Goal: Information Seeking & Learning: Learn about a topic

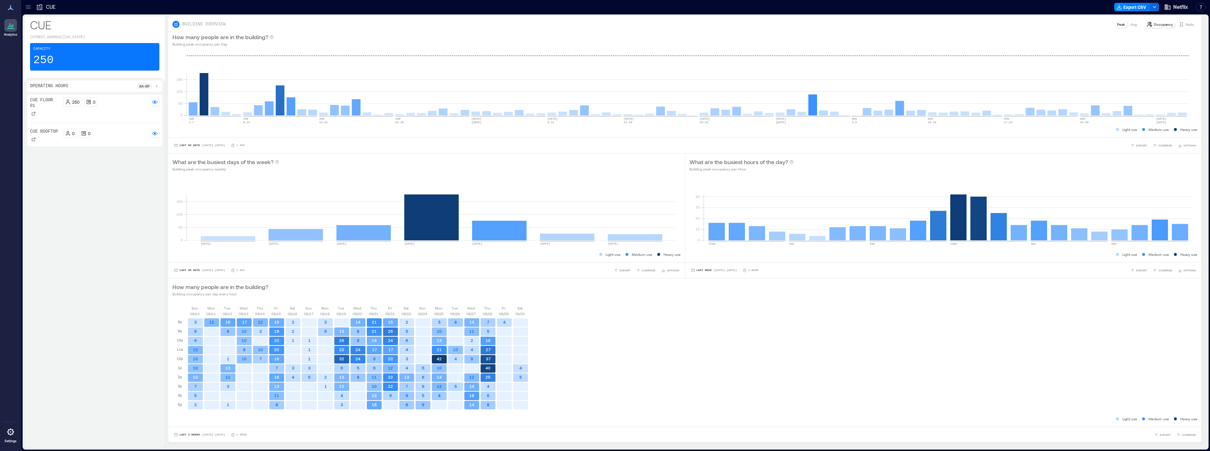
click at [45, 8] on div "CUE" at bounding box center [45, 7] width 19 height 7
click at [36, 7] on icon at bounding box center [39, 7] width 7 height 7
click at [28, 10] on icon at bounding box center [28, 7] width 7 height 7
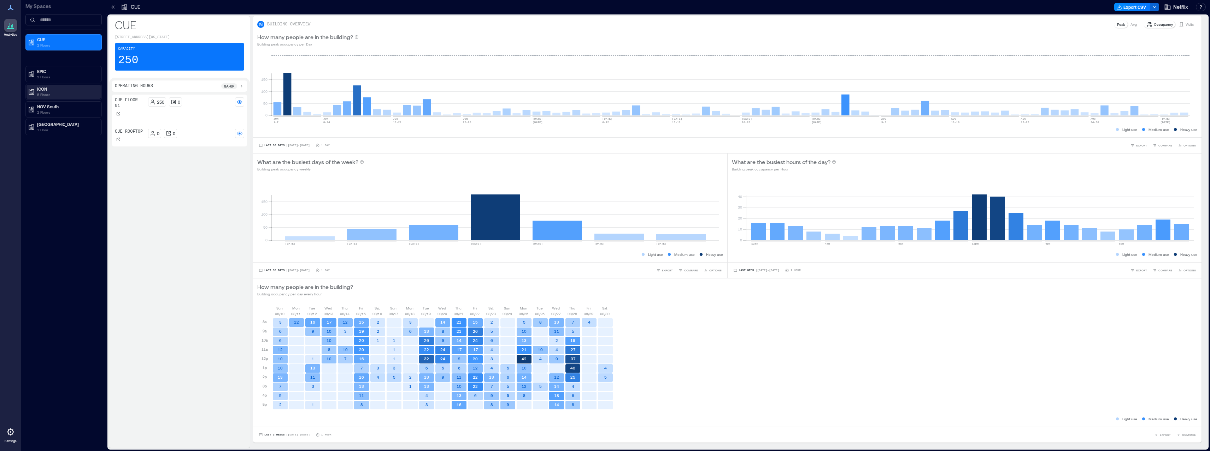
click at [47, 93] on p "5 Floors" at bounding box center [66, 95] width 59 height 6
click at [54, 104] on p "Building Analytics" at bounding box center [53, 104] width 35 height 6
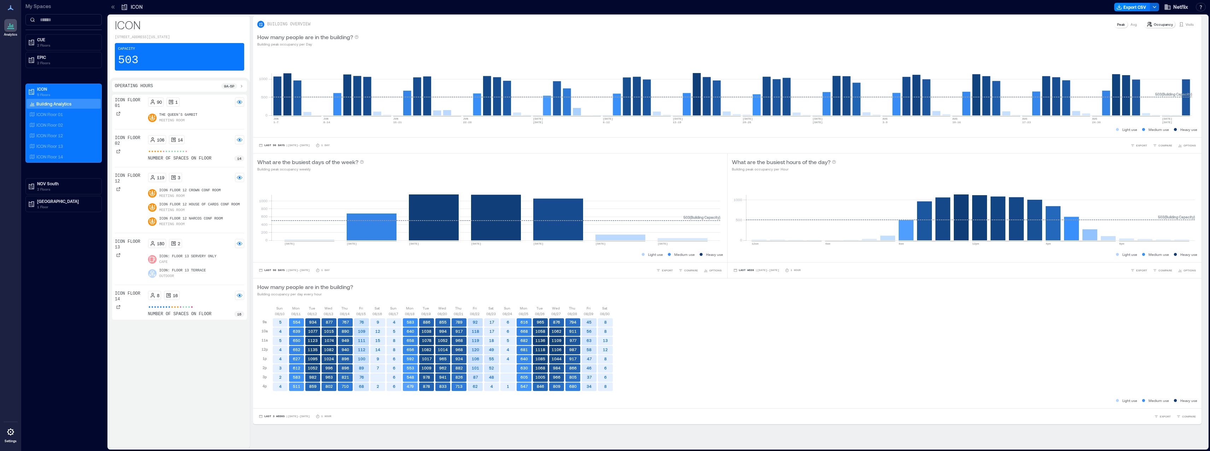
click at [936, 266] on div "Last Week | [DATE] - [DATE] 1 Hour EXPORT COMPARE OPTIONS" at bounding box center [964, 270] width 474 height 16
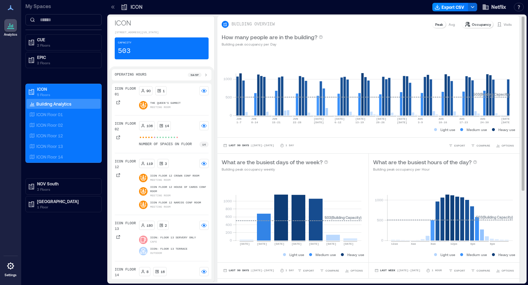
click at [481, 25] on p "Occupancy" at bounding box center [481, 25] width 19 height 6
click at [477, 24] on p "Occupancy" at bounding box center [481, 25] width 19 height 6
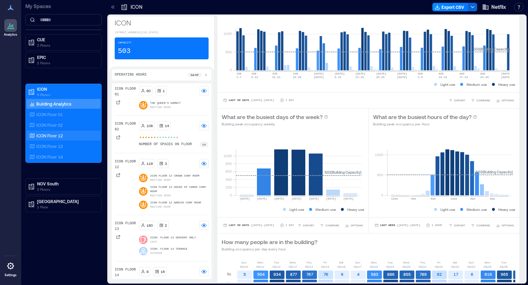
click at [55, 134] on p "ICON Floor 12" at bounding box center [49, 136] width 26 height 6
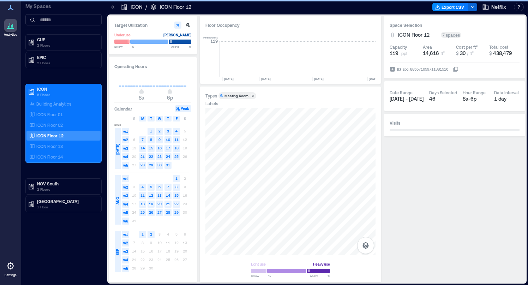
scroll to position [0, 2740]
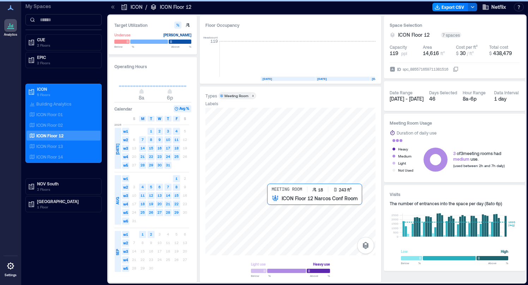
click at [273, 205] on div at bounding box center [291, 182] width 170 height 148
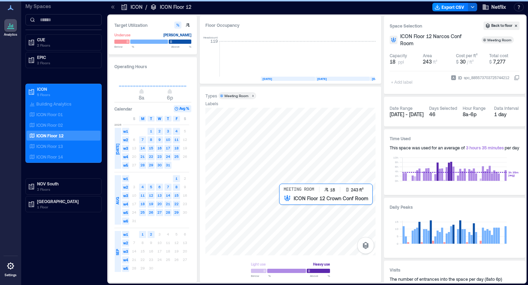
click at [283, 210] on div at bounding box center [291, 182] width 170 height 148
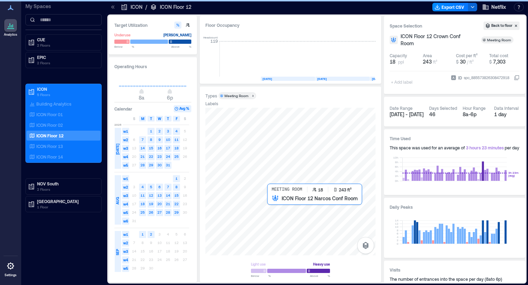
click at [275, 208] on div at bounding box center [291, 182] width 170 height 148
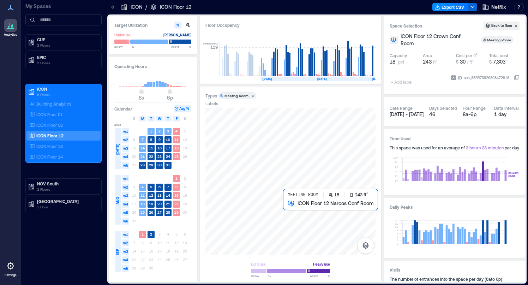
click at [285, 209] on div at bounding box center [291, 182] width 170 height 148
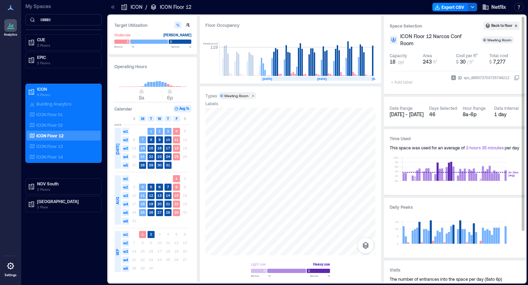
click at [400, 117] on span "[DATE] - [DATE]" at bounding box center [407, 114] width 34 height 6
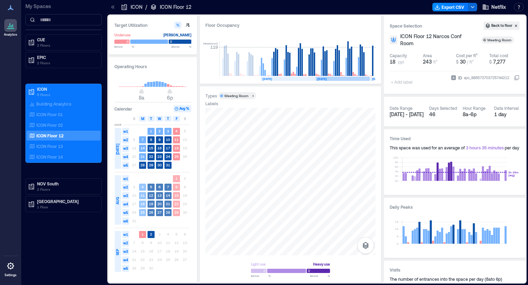
click at [115, 203] on span "AUG" at bounding box center [118, 200] width 6 height 7
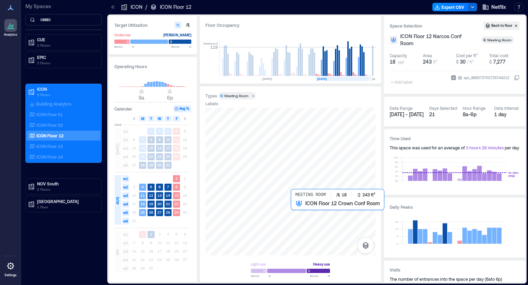
click at [292, 208] on div at bounding box center [291, 182] width 170 height 148
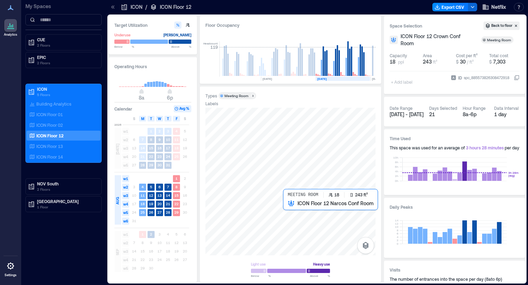
click at [287, 208] on div at bounding box center [291, 182] width 170 height 148
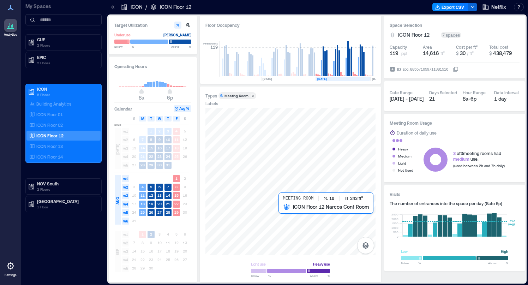
click at [284, 215] on div at bounding box center [291, 182] width 170 height 148
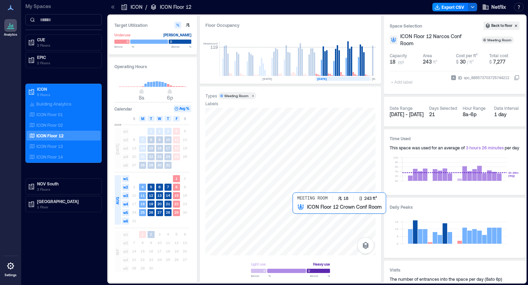
click at [293, 218] on div at bounding box center [291, 182] width 170 height 148
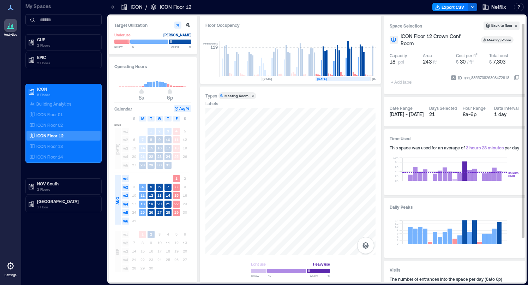
scroll to position [65, 0]
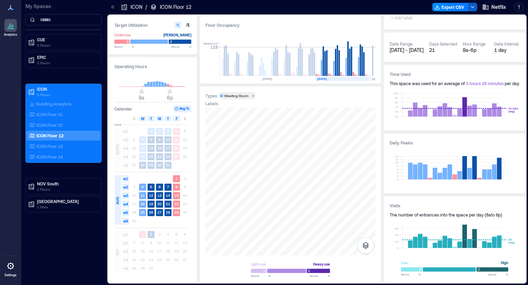
click at [475, 7] on icon "button" at bounding box center [473, 7] width 6 height 6
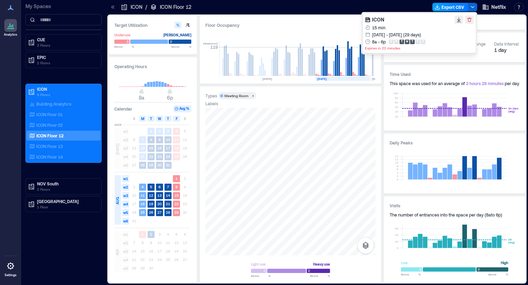
click at [446, 8] on button "Export CSV" at bounding box center [451, 7] width 36 height 8
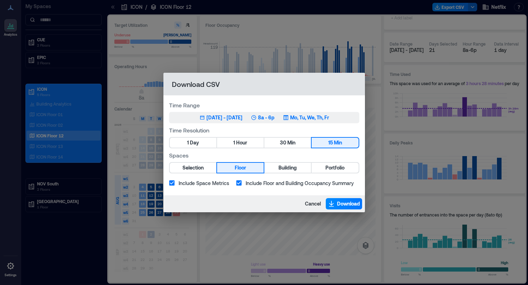
click at [303, 117] on p "Mo, Tu, We, Th, Fr" at bounding box center [309, 117] width 39 height 7
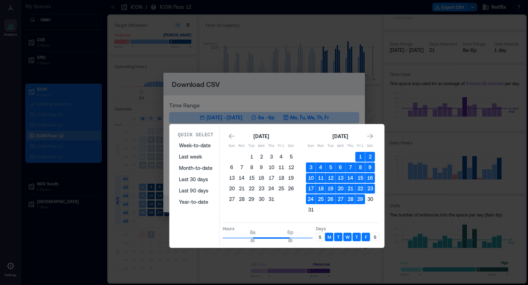
click at [328, 238] on p "M" at bounding box center [330, 237] width 4 height 6
click at [365, 238] on p "F" at bounding box center [366, 237] width 2 height 6
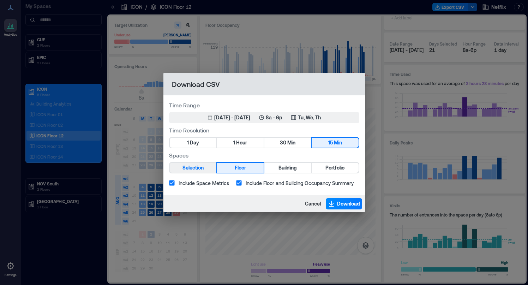
click at [202, 161] on div "Spaces Selection Floor Building Portfolio" at bounding box center [264, 162] width 190 height 22
click at [202, 167] on span "Selection" at bounding box center [193, 168] width 21 height 9
click at [345, 210] on div "Cancel Download" at bounding box center [265, 203] width 202 height 17
click at [345, 207] on span "Download" at bounding box center [348, 203] width 23 height 7
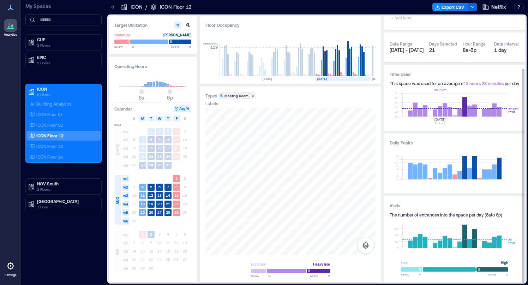
click at [441, 111] on rect at bounding box center [455, 104] width 105 height 23
click at [444, 111] on rect at bounding box center [455, 104] width 105 height 23
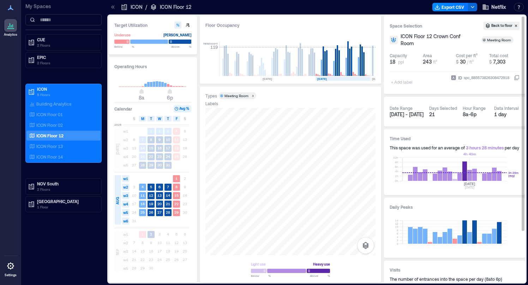
click at [469, 171] on rect at bounding box center [455, 169] width 105 height 23
click at [476, 115] on div "8a - 6p" at bounding box center [476, 114] width 26 height 7
click at [482, 111] on div "8a - 6p" at bounding box center [476, 114] width 26 height 7
click at [506, 111] on div "Data Interval" at bounding box center [507, 108] width 25 height 6
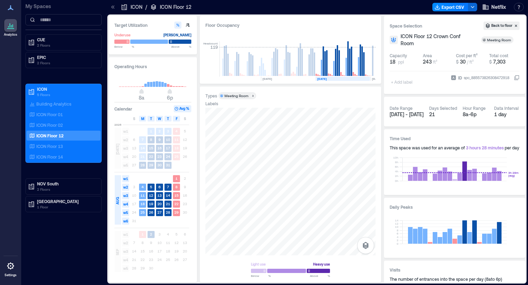
click at [146, 120] on div "S M T W T F S" at bounding box center [151, 118] width 75 height 7
click at [146, 118] on div "M" at bounding box center [142, 119] width 7 height 6
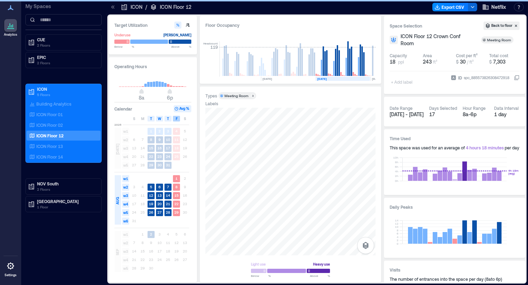
click at [177, 120] on div "F" at bounding box center [176, 119] width 7 height 6
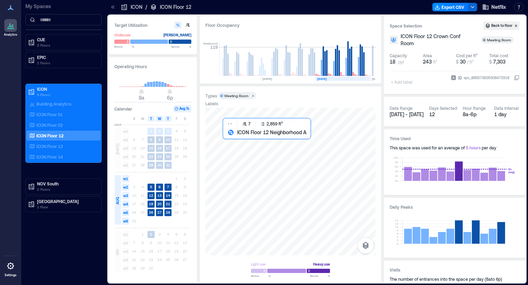
click at [255, 155] on div at bounding box center [291, 182] width 170 height 148
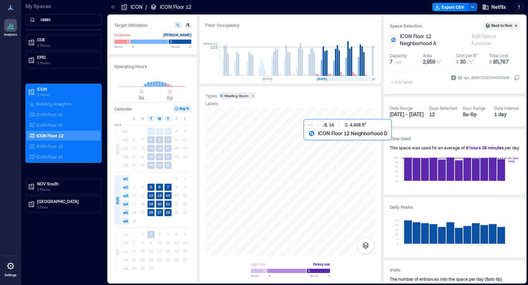
click at [341, 152] on div at bounding box center [291, 182] width 170 height 148
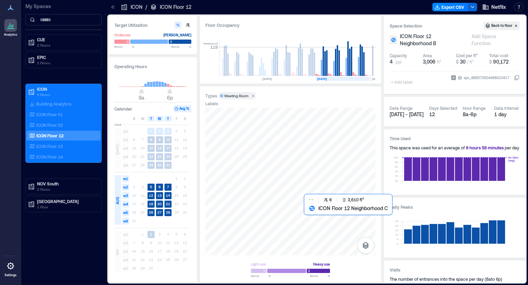
click at [350, 220] on div at bounding box center [291, 182] width 170 height 148
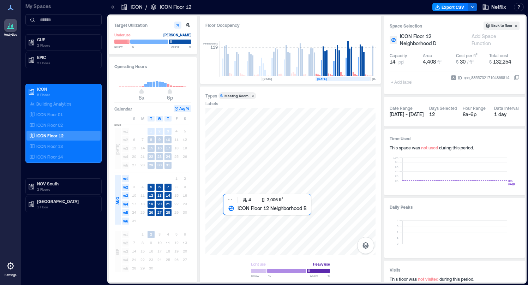
click at [248, 224] on div at bounding box center [291, 182] width 170 height 148
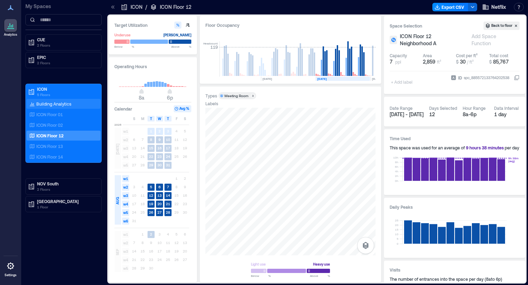
click at [57, 99] on div "Building Analytics" at bounding box center [63, 104] width 74 height 10
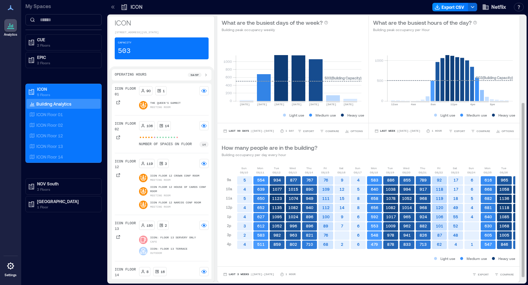
scroll to position [37, 0]
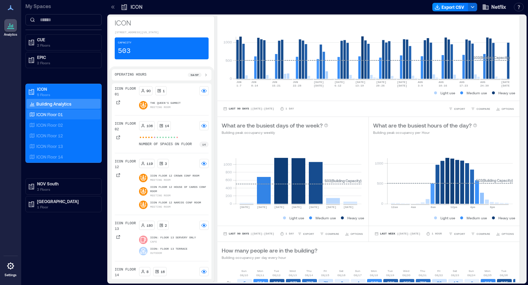
click at [58, 115] on p "ICON Floor 01" at bounding box center [49, 115] width 26 height 6
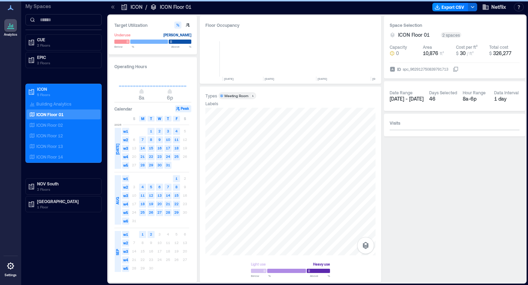
scroll to position [0, 2743]
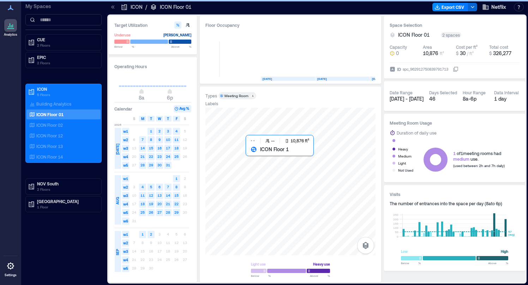
click at [323, 161] on div at bounding box center [291, 182] width 170 height 148
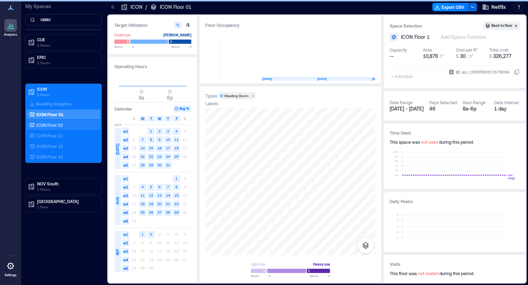
click at [62, 123] on p "ICON Floor 02" at bounding box center [49, 125] width 26 height 6
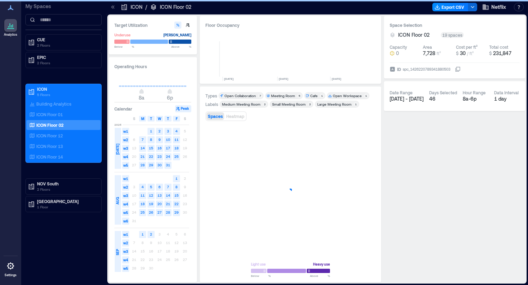
scroll to position [0, 177]
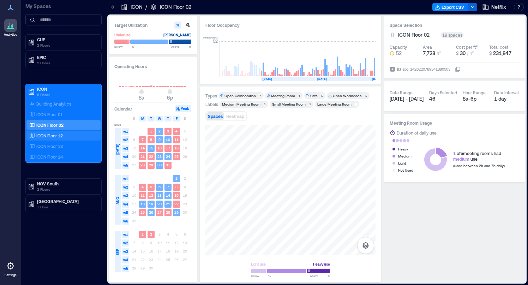
click at [42, 135] on p "ICON Floor 12" at bounding box center [49, 136] width 26 height 6
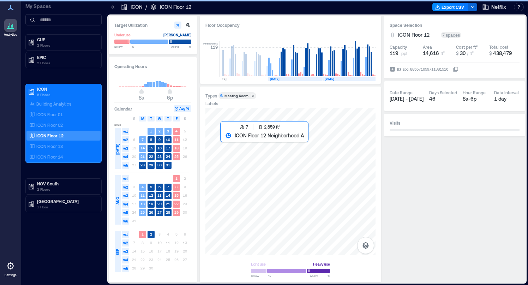
scroll to position [0, 2740]
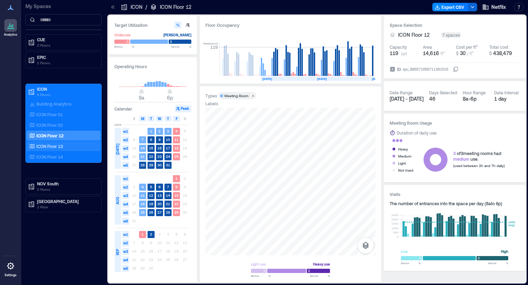
click at [67, 146] on div "ICON Floor 13" at bounding box center [62, 146] width 69 height 7
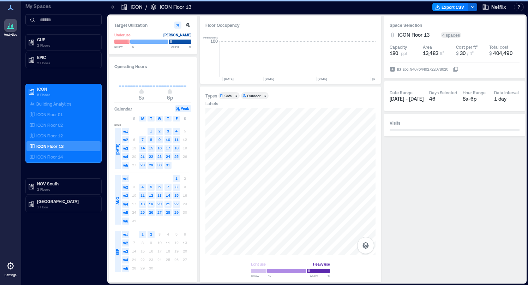
scroll to position [0, 2743]
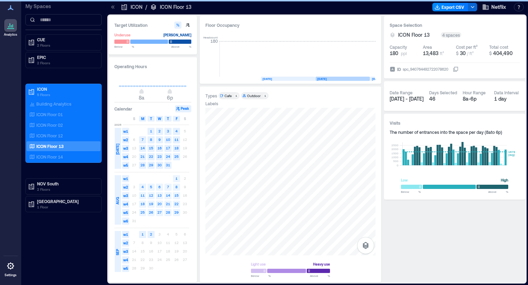
click at [119, 197] on span "AUG" at bounding box center [118, 200] width 6 height 7
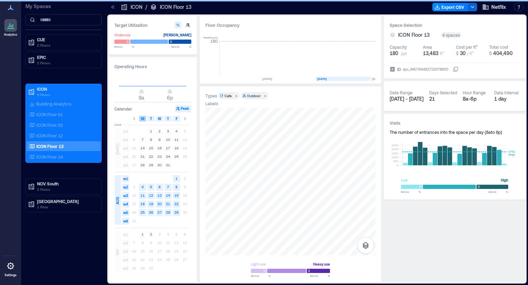
click at [144, 118] on span "M" at bounding box center [142, 119] width 3 height 6
click at [175, 118] on div "F" at bounding box center [176, 119] width 7 height 6
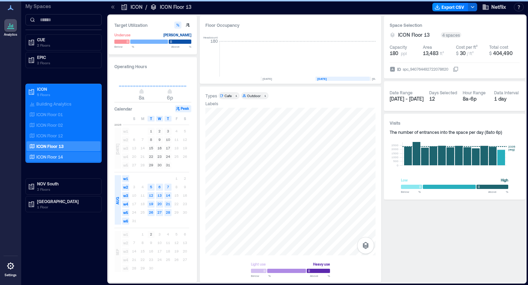
click at [59, 156] on p "ICON Floor 14" at bounding box center [49, 157] width 26 height 6
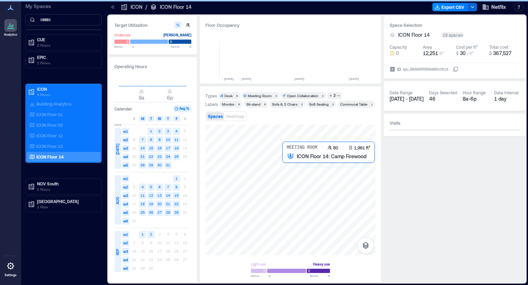
scroll to position [0, 2613]
click at [334, 170] on div at bounding box center [291, 190] width 170 height 131
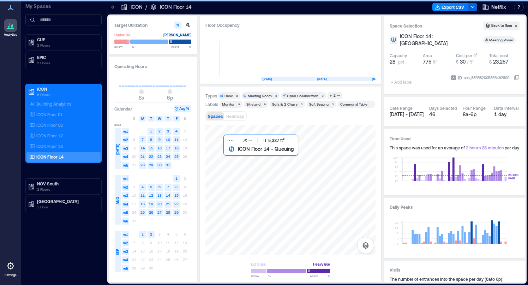
click at [349, 168] on div at bounding box center [291, 190] width 170 height 131
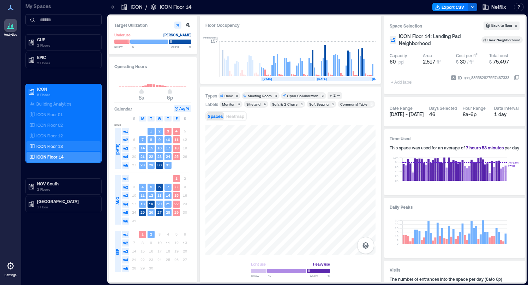
click at [58, 145] on p "ICON Floor 13" at bounding box center [49, 146] width 26 height 6
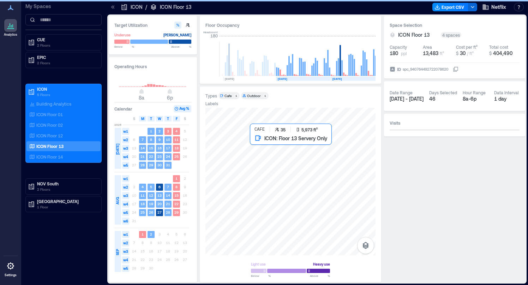
scroll to position [0, 2743]
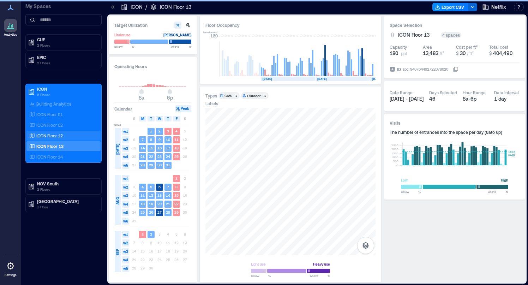
click at [39, 137] on p "ICON Floor 12" at bounding box center [49, 136] width 26 height 6
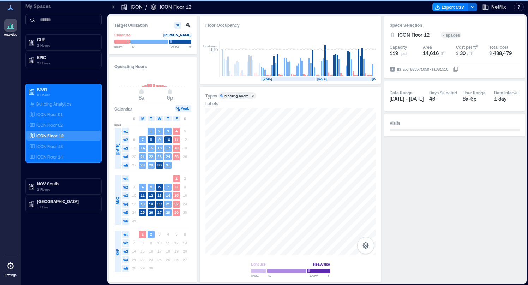
scroll to position [0, 2740]
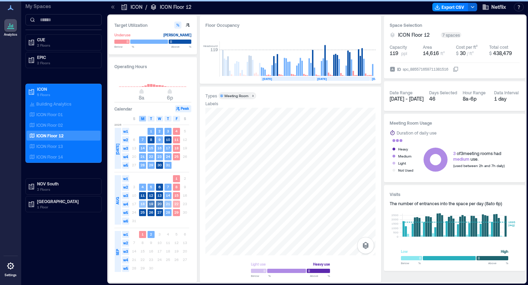
click at [146, 117] on div "M" at bounding box center [142, 119] width 7 height 6
click at [145, 119] on div "M" at bounding box center [142, 119] width 7 height 6
click at [177, 119] on span "F" at bounding box center [177, 119] width 2 height 6
click at [141, 119] on span "M" at bounding box center [142, 119] width 3 height 6
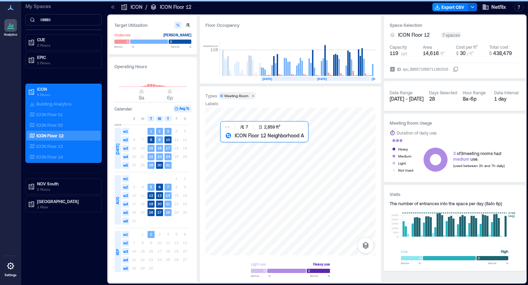
click at [256, 145] on div at bounding box center [291, 182] width 170 height 148
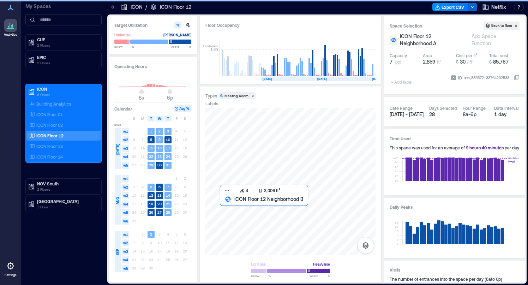
click at [244, 207] on div at bounding box center [291, 182] width 170 height 148
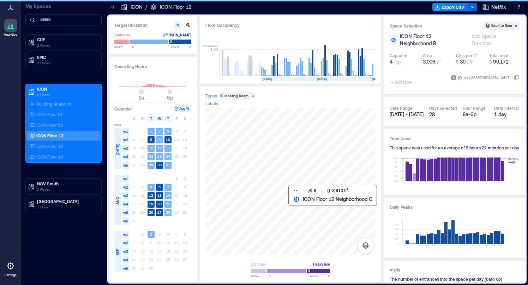
click at [318, 214] on div at bounding box center [291, 182] width 170 height 148
click at [316, 211] on div at bounding box center [291, 182] width 170 height 148
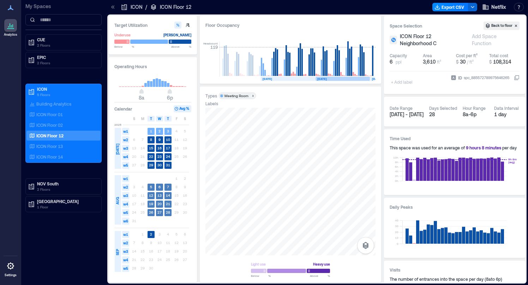
click at [117, 202] on span "AUG" at bounding box center [118, 200] width 6 height 7
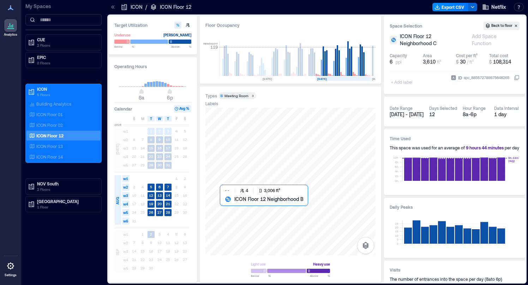
click at [248, 214] on div at bounding box center [291, 182] width 170 height 148
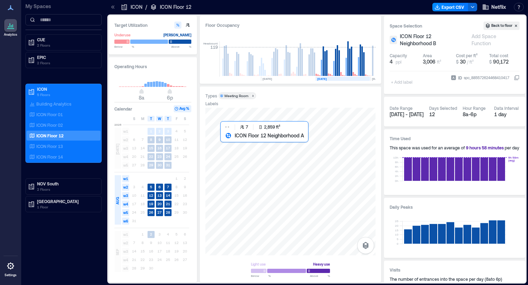
click at [250, 154] on div at bounding box center [291, 182] width 170 height 148
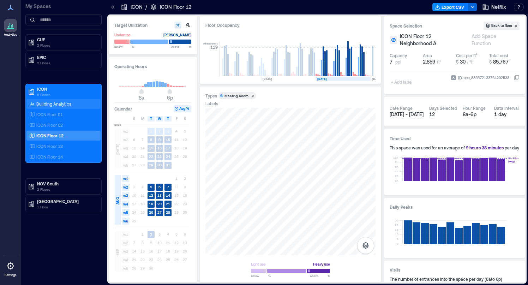
click at [69, 102] on p "Building Analytics" at bounding box center [53, 104] width 35 height 6
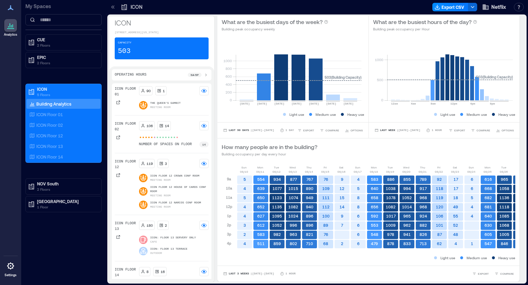
click at [175, 78] on div "Operating Hours 9a - 5p" at bounding box center [162, 75] width 94 height 6
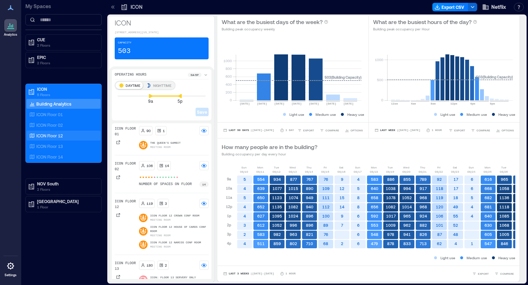
click at [63, 136] on p "ICON Floor 12" at bounding box center [49, 136] width 26 height 6
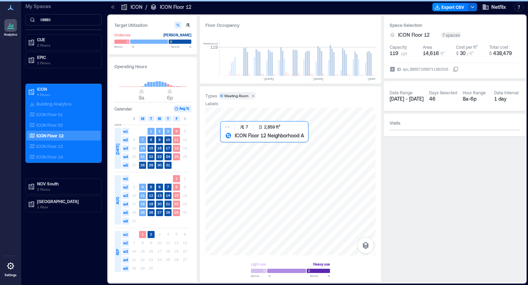
click at [249, 155] on div at bounding box center [291, 182] width 170 height 148
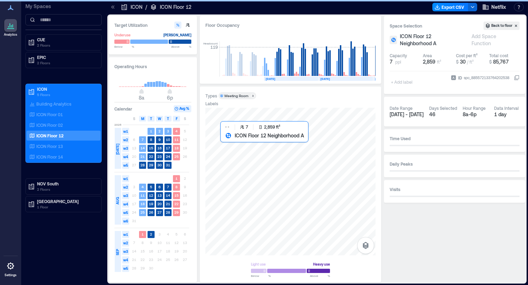
scroll to position [0, 2740]
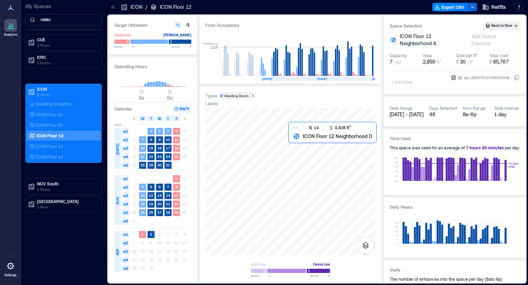
click at [324, 157] on div at bounding box center [291, 182] width 170 height 148
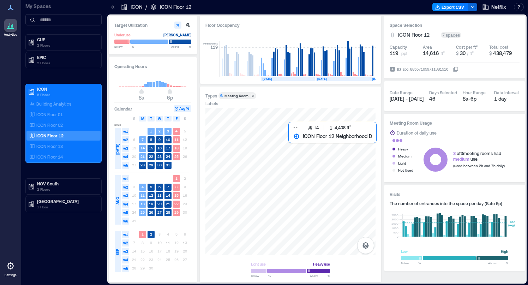
click at [302, 154] on div at bounding box center [291, 182] width 170 height 148
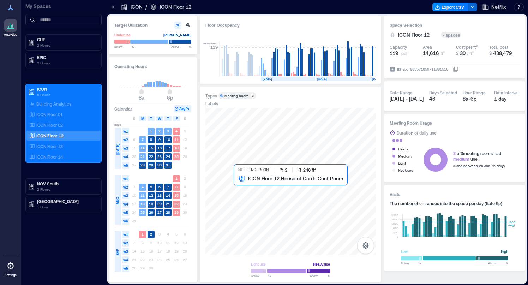
click at [243, 187] on div at bounding box center [291, 182] width 170 height 148
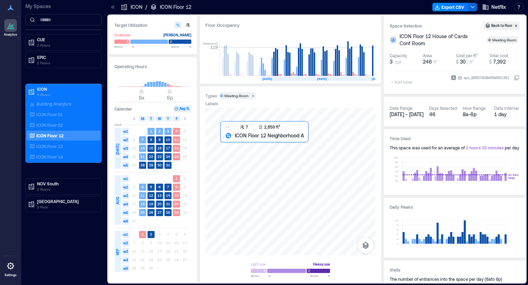
click at [240, 154] on div at bounding box center [291, 182] width 170 height 148
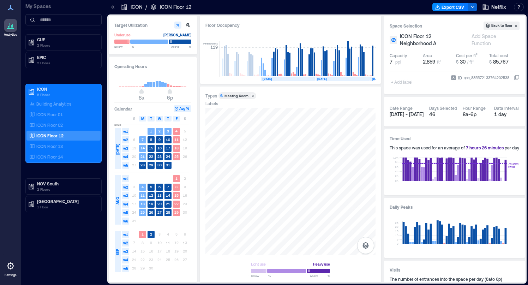
click at [226, 94] on div "Meeting Room" at bounding box center [237, 95] width 24 height 5
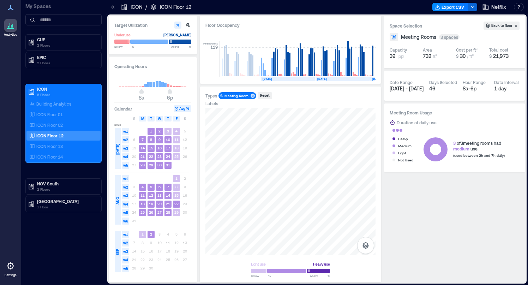
click at [239, 97] on div "Meeting Room" at bounding box center [237, 95] width 24 height 5
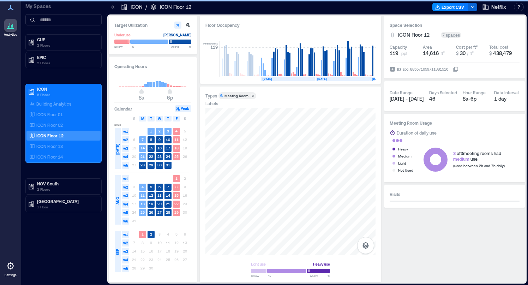
click at [239, 97] on div "Meeting Room" at bounding box center [237, 95] width 24 height 5
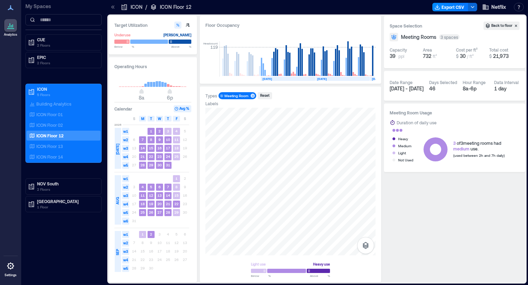
click at [412, 88] on span "[DATE] - [DATE]" at bounding box center [407, 88] width 34 height 6
click at [113, 202] on div "Operating Hours 8a 6p Calendar Avg % S M T W T F S [DATE] w1 1 2 3 4 5 w2 6 7 8…" at bounding box center [153, 169] width 88 height 225
click at [117, 201] on span "AUG" at bounding box center [118, 200] width 6 height 7
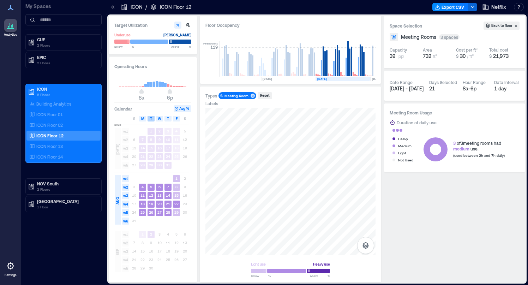
click at [141, 119] on div "M" at bounding box center [142, 119] width 7 height 6
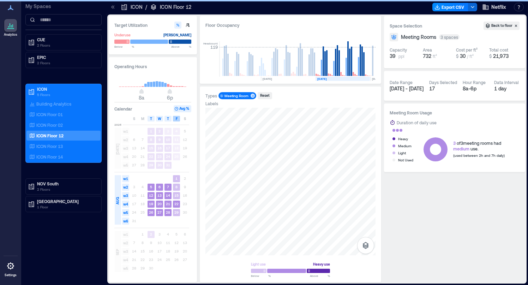
click at [175, 120] on div "F" at bounding box center [176, 119] width 7 height 6
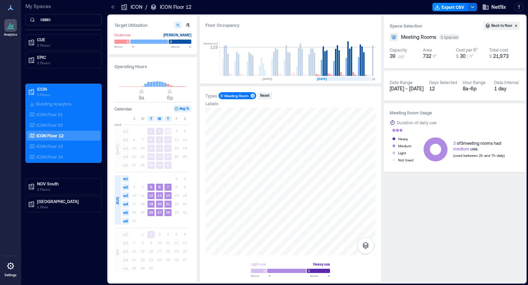
click at [448, 38] on div "3 spaces" at bounding box center [449, 37] width 20 height 6
click at [406, 37] on span "Meeting Rooms" at bounding box center [418, 37] width 35 height 7
click at [395, 38] on icon at bounding box center [394, 37] width 5 height 5
click at [48, 105] on p "Building Analytics" at bounding box center [53, 104] width 35 height 6
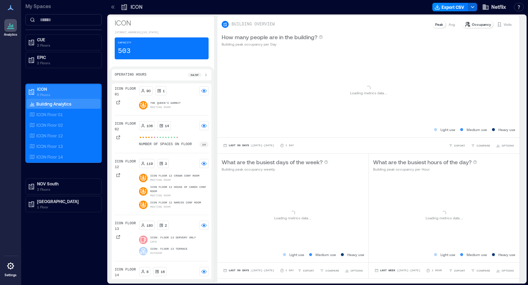
click at [42, 91] on p "ICON" at bounding box center [66, 89] width 59 height 6
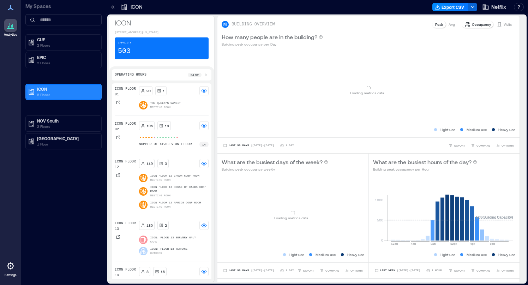
click at [42, 91] on p "ICON" at bounding box center [66, 89] width 59 height 6
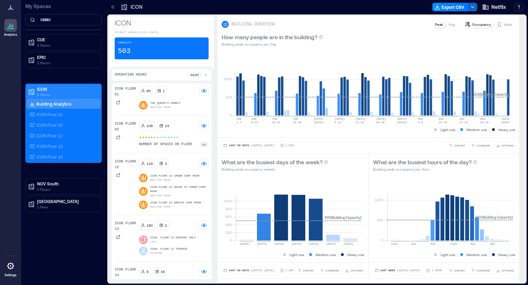
click at [42, 91] on p "ICON" at bounding box center [66, 89] width 59 height 6
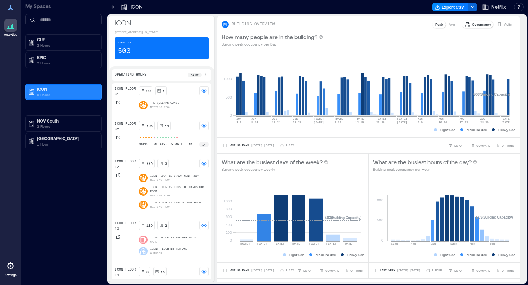
click at [42, 91] on p "ICON" at bounding box center [66, 89] width 59 height 6
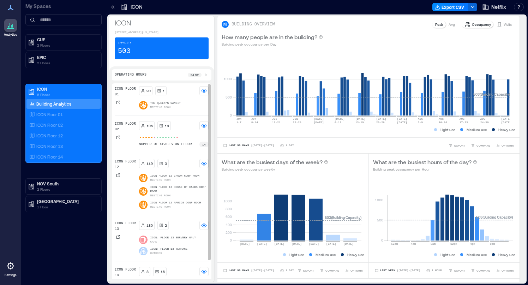
scroll to position [21, 0]
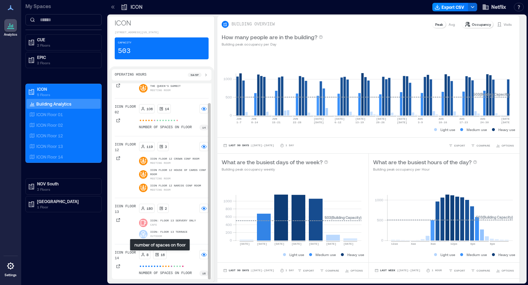
click at [161, 255] on p "16" at bounding box center [163, 255] width 4 height 6
click at [177, 272] on p "number of spaces on floor" at bounding box center [165, 274] width 53 height 6
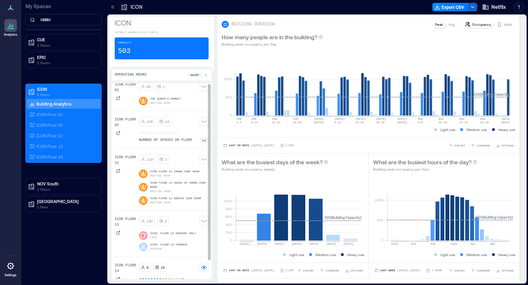
scroll to position [0, 0]
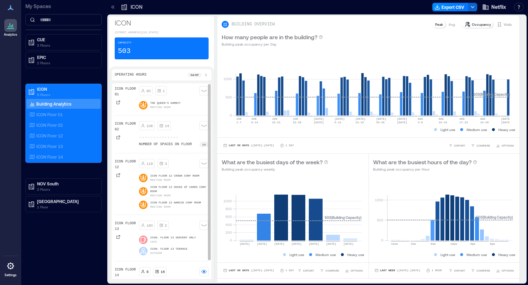
click at [168, 138] on div "106 14 number of spaces on floor 14" at bounding box center [174, 134] width 70 height 26
click at [175, 147] on p "number of spaces on floor" at bounding box center [165, 145] width 53 height 6
click at [118, 139] on icon at bounding box center [119, 138] width 4 height 4
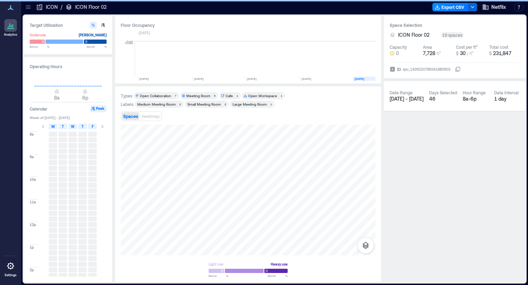
scroll to position [0, 92]
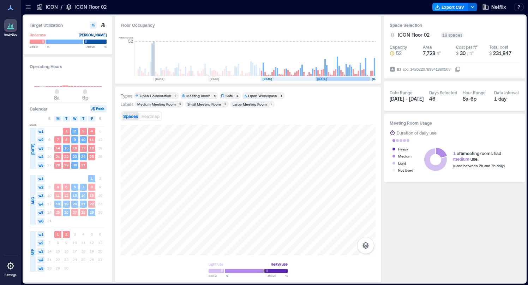
click at [32, 197] on span "AUG" at bounding box center [33, 200] width 6 height 7
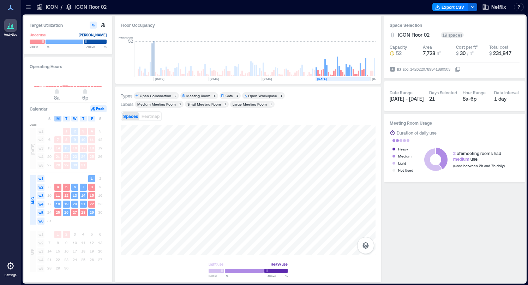
click at [60, 118] on div "M" at bounding box center [57, 119] width 7 height 6
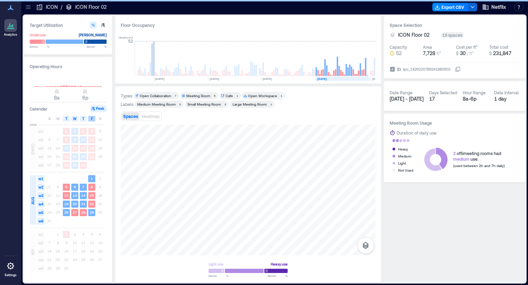
click at [92, 119] on span "F" at bounding box center [92, 119] width 2 height 6
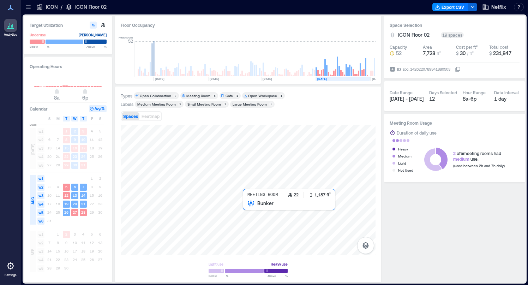
click at [252, 222] on div at bounding box center [248, 190] width 255 height 131
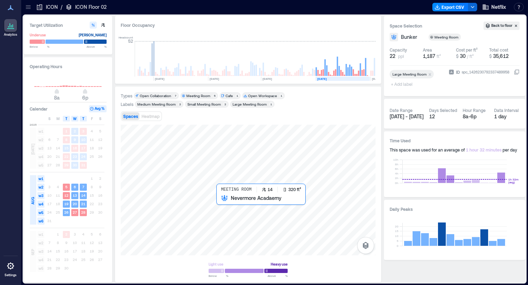
click at [230, 202] on div at bounding box center [248, 190] width 255 height 131
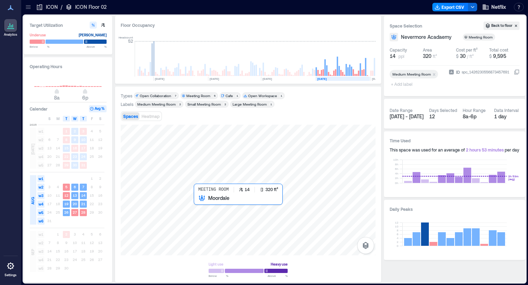
click at [203, 205] on div at bounding box center [248, 190] width 255 height 131
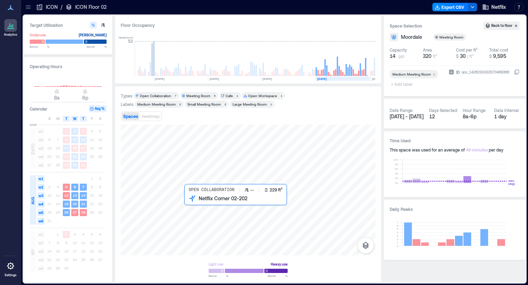
click at [188, 211] on div at bounding box center [248, 190] width 255 height 131
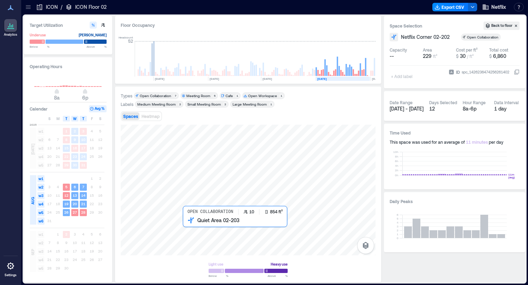
click at [189, 227] on div at bounding box center [248, 190] width 255 height 131
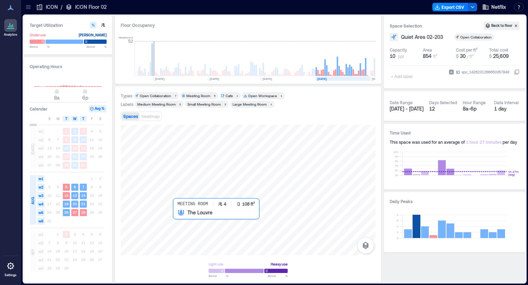
click at [176, 214] on div at bounding box center [248, 190] width 255 height 131
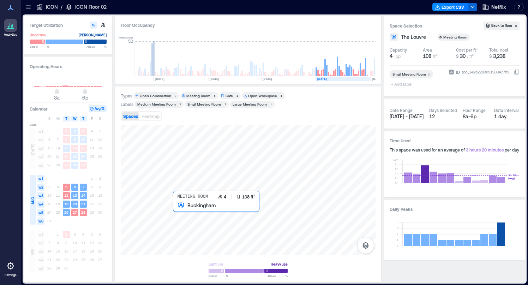
click at [181, 209] on div at bounding box center [248, 190] width 255 height 131
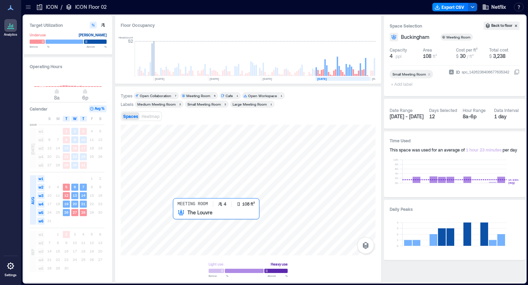
click at [179, 217] on div at bounding box center [248, 190] width 255 height 131
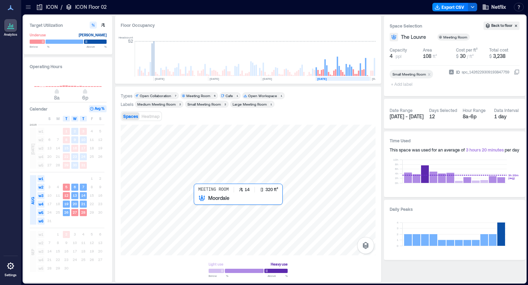
click at [199, 205] on div at bounding box center [248, 190] width 255 height 131
